Goal: Transaction & Acquisition: Subscribe to service/newsletter

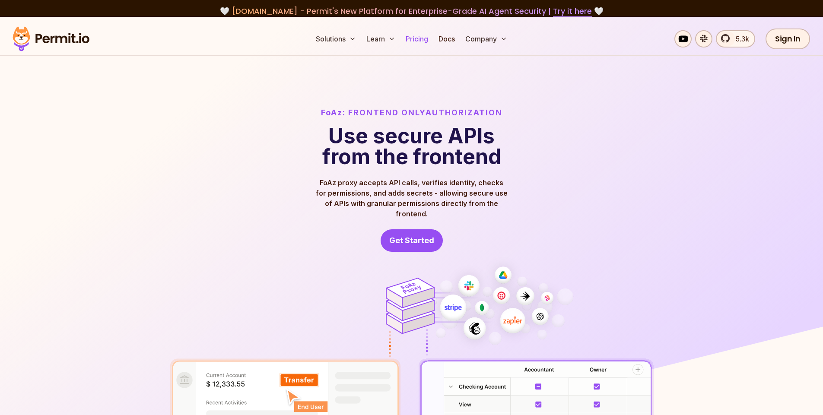
click at [418, 42] on link "Pricing" at bounding box center [416, 38] width 29 height 17
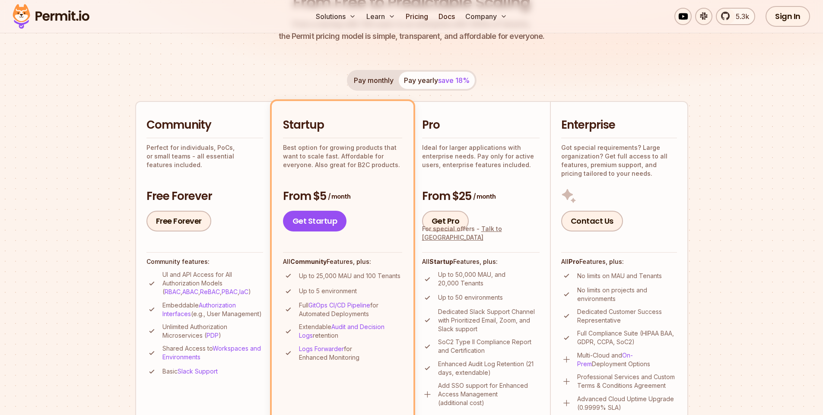
scroll to position [131, 0]
click at [168, 223] on link "Free Forever" at bounding box center [179, 220] width 65 height 21
click at [184, 135] on div "Community Perfect for individuals, PoCs, or small teams - all essential feature…" at bounding box center [205, 141] width 117 height 51
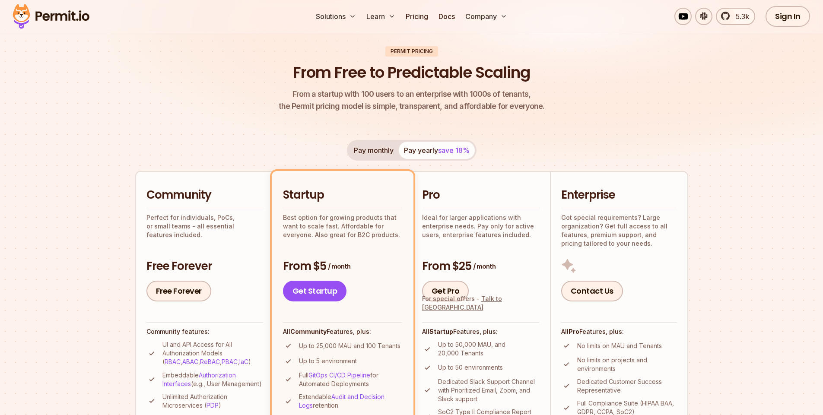
scroll to position [56, 0]
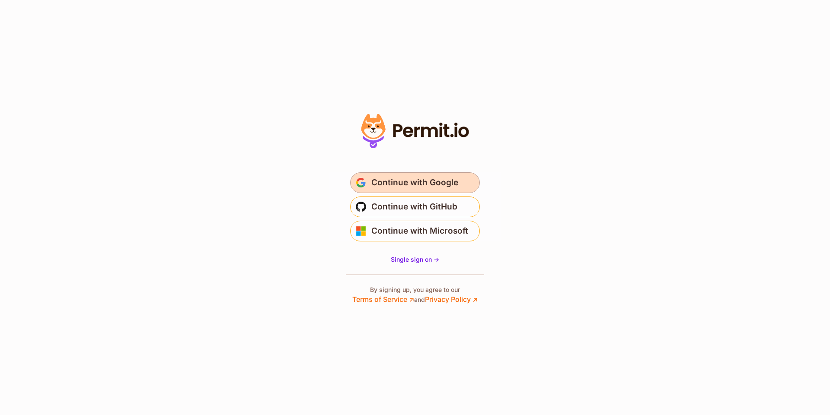
click at [377, 182] on span "Continue with Google" at bounding box center [414, 183] width 87 height 14
